Goal: Navigation & Orientation: Find specific page/section

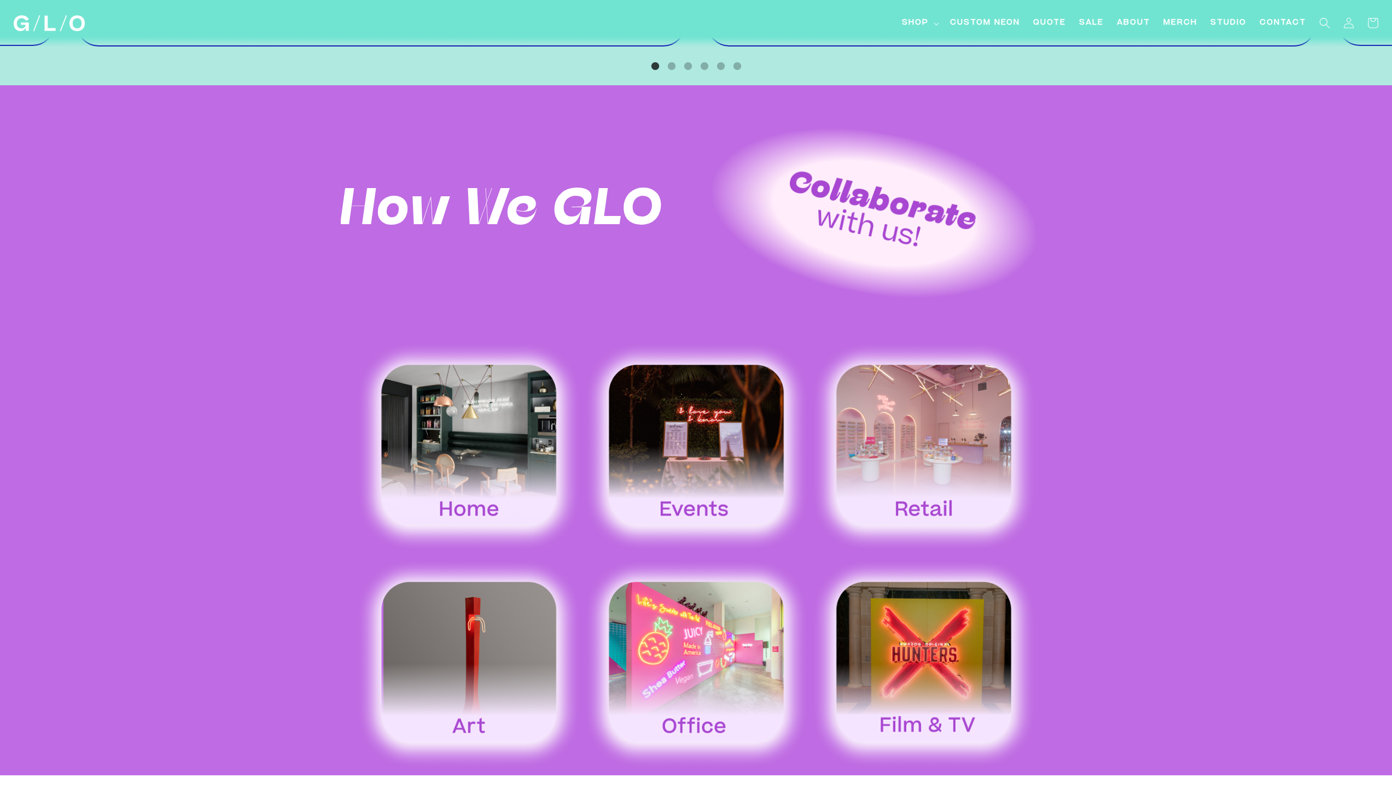
scroll to position [1891, 0]
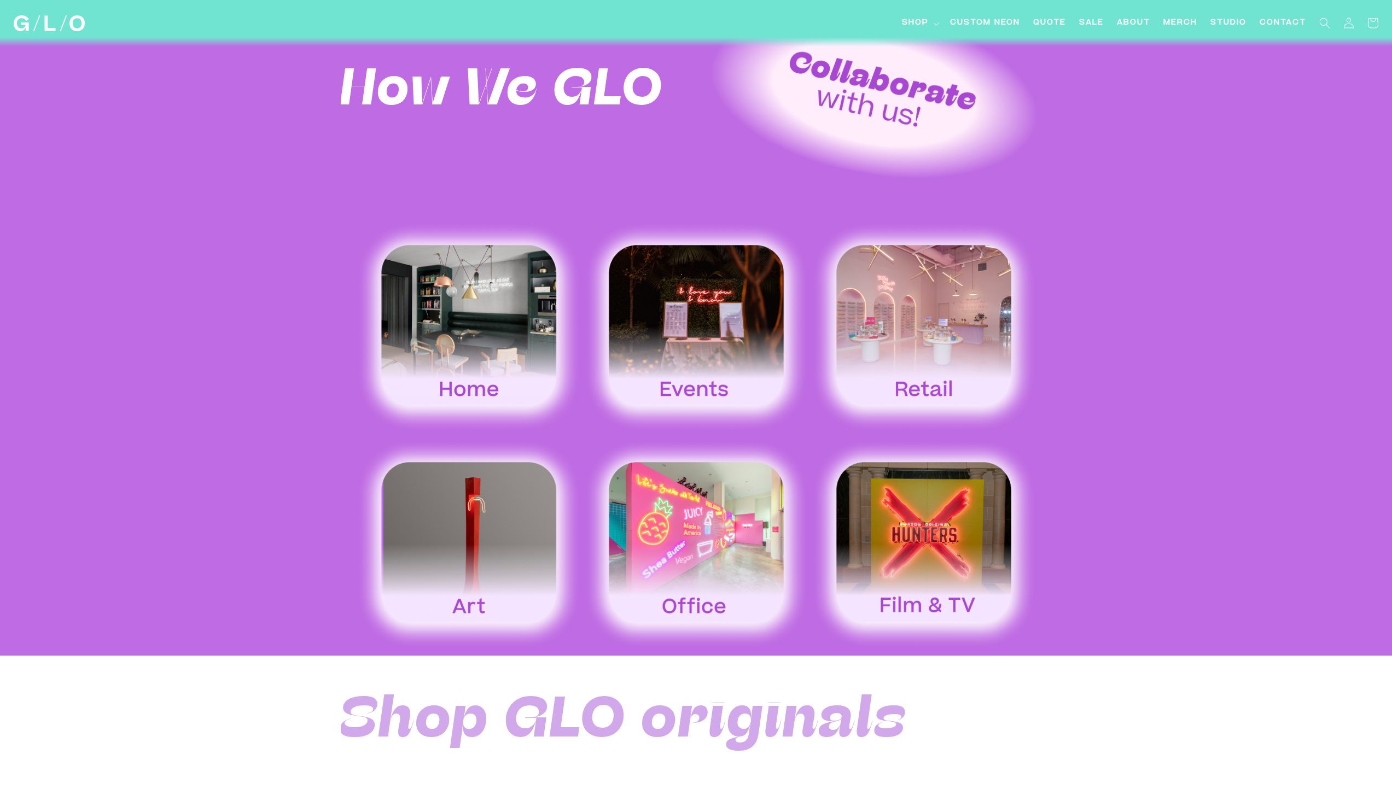
click at [718, 352] on img at bounding box center [696, 327] width 228 height 212
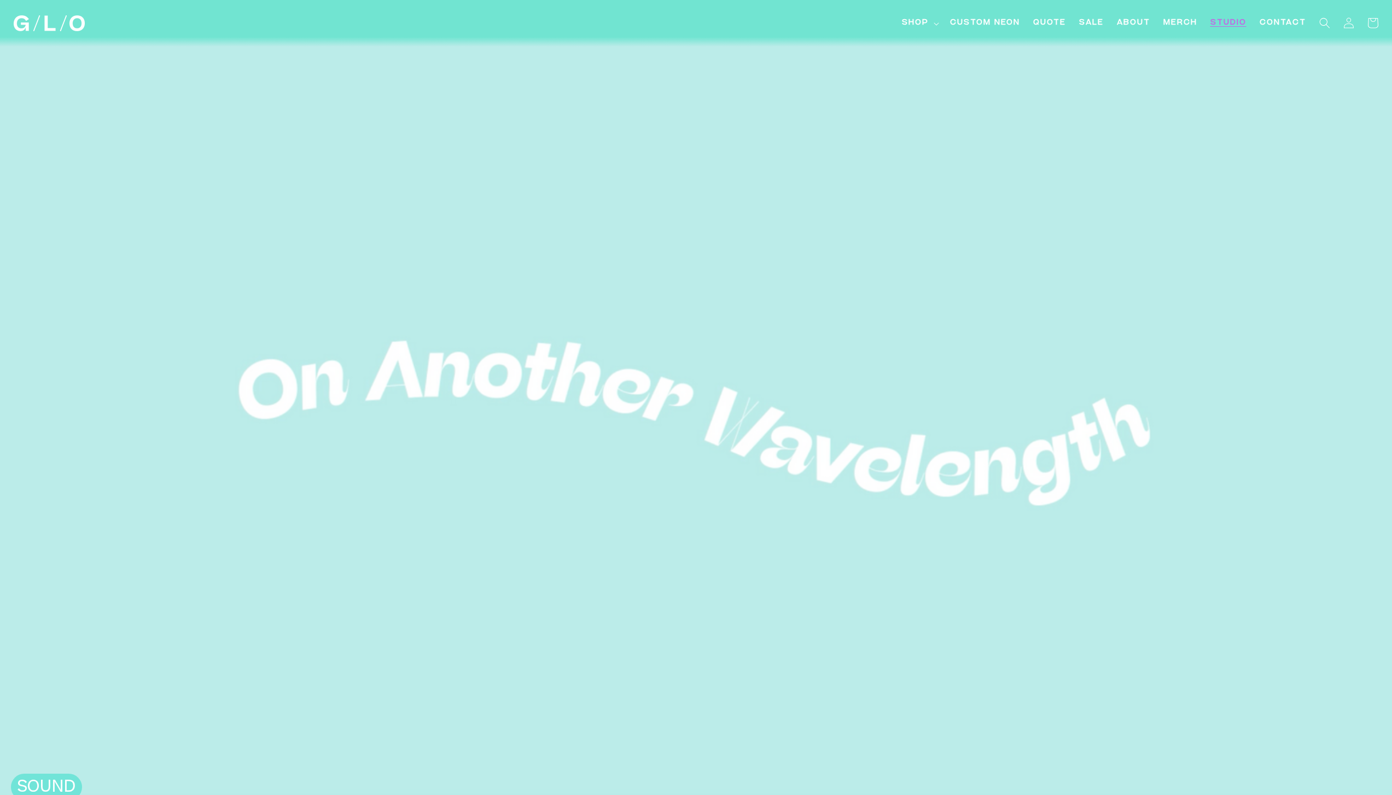
click at [1235, 25] on span "Studio" at bounding box center [1228, 23] width 36 height 11
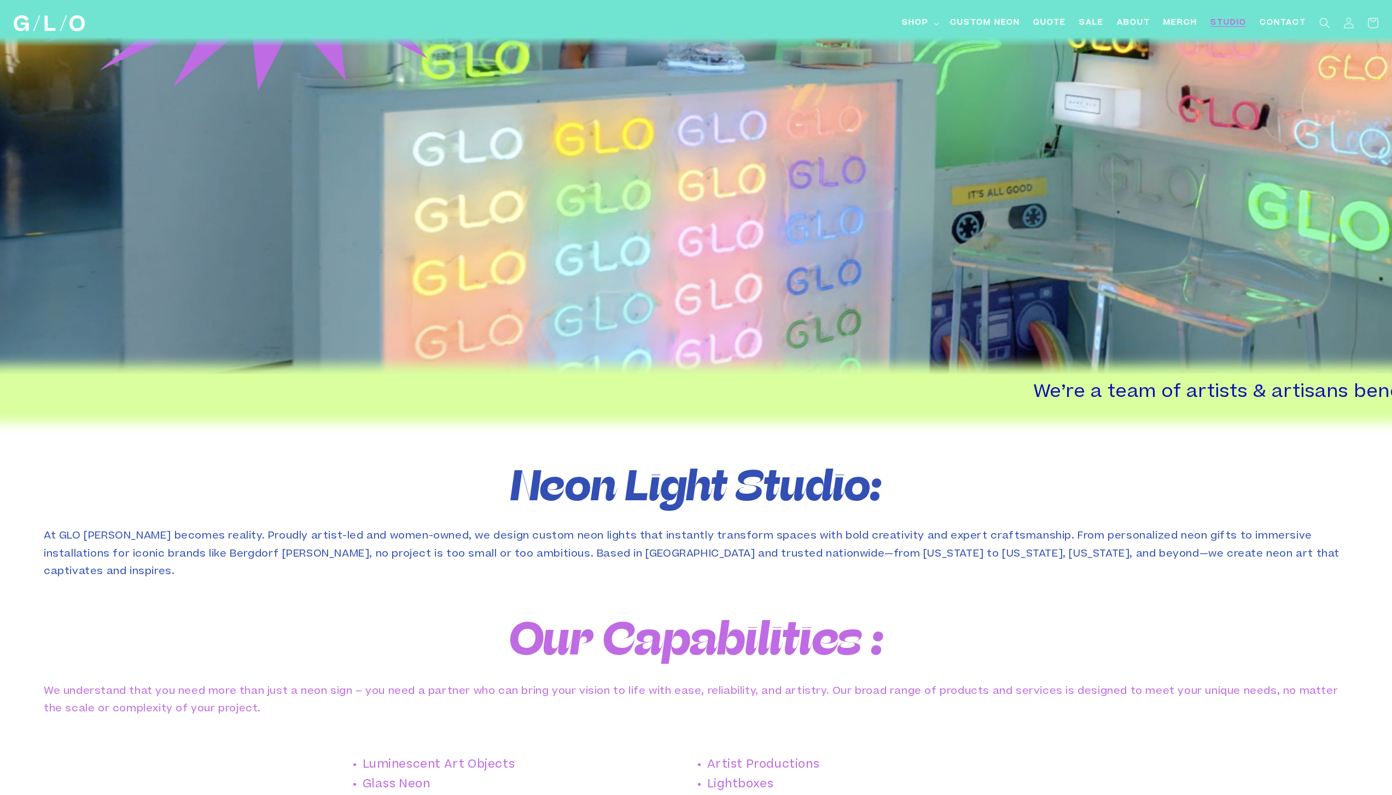
scroll to position [602, 0]
